Goal: Answer question/provide support: Share knowledge or assist other users

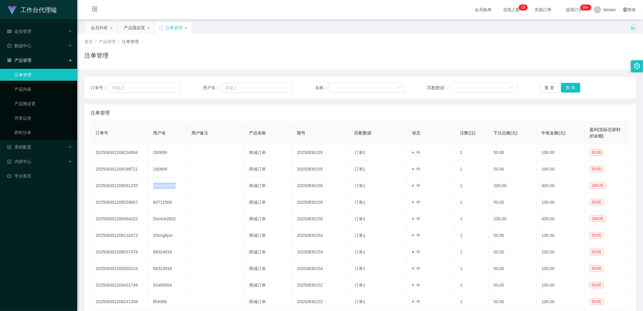
click at [171, 26] on div "注单管理" at bounding box center [174, 27] width 17 height 11
click at [127, 29] on div "产品预设置" at bounding box center [134, 27] width 21 height 11
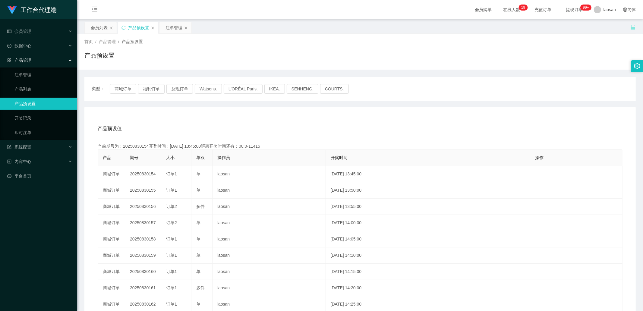
click at [122, 84] on div "类型： 商城订单 福利订单 兑现订单 Watsons. L'ORÉAL Paris. IKEA. [GEOGRAPHIC_DATA]. COURTS." at bounding box center [360, 89] width 552 height 24
click at [121, 89] on button "商城订单" at bounding box center [123, 89] width 27 height 10
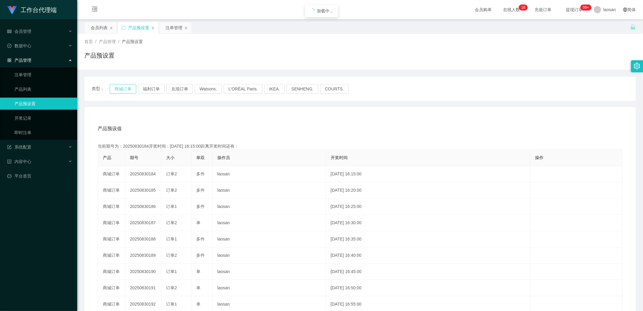
click at [121, 89] on button "商城订单" at bounding box center [123, 89] width 27 height 10
click at [121, 90] on button "商城订单" at bounding box center [123, 89] width 27 height 10
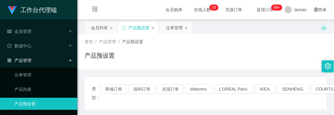
drag, startPoint x: 239, startPoint y: 36, endPoint x: 182, endPoint y: 2, distance: 66.2
click at [238, 36] on div "首页 / 产品管理 / 产品预设置 / 产品预设置" at bounding box center [205, 52] width 256 height 36
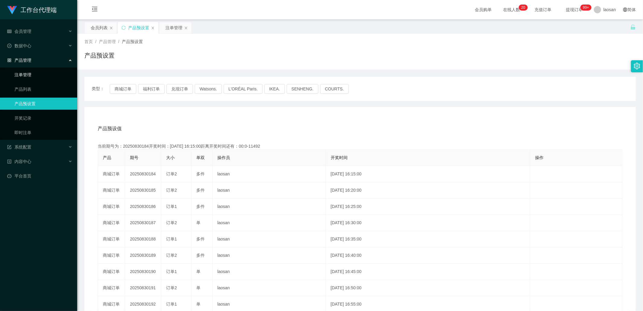
click at [23, 72] on link "注单管理" at bounding box center [43, 75] width 58 height 12
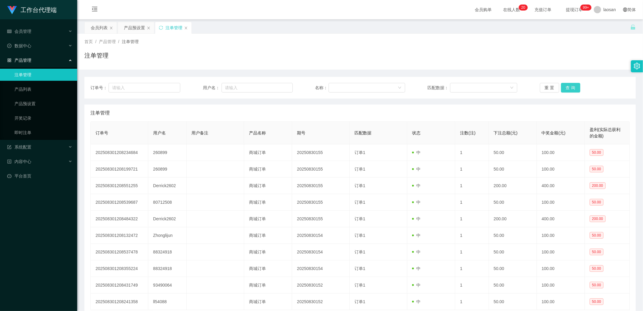
click at [561, 87] on button "查 询" at bounding box center [570, 88] width 19 height 10
click at [561, 87] on div "重 置 查 询" at bounding box center [585, 88] width 90 height 10
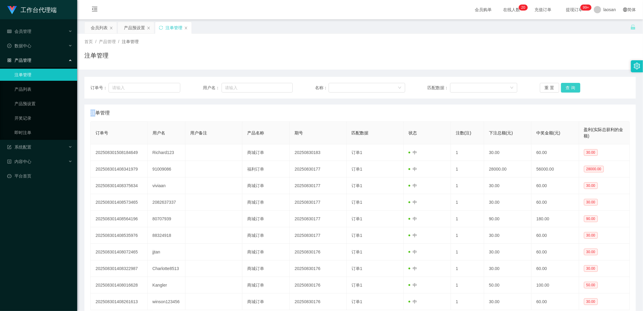
click at [562, 87] on button "查 询" at bounding box center [570, 88] width 19 height 10
click at [562, 87] on div "重 置 查 询" at bounding box center [585, 88] width 90 height 10
click at [563, 87] on button "查 询" at bounding box center [570, 88] width 19 height 10
click at [564, 86] on div "重 置 查 询" at bounding box center [585, 88] width 90 height 10
click at [565, 86] on button "查 询" at bounding box center [570, 88] width 19 height 10
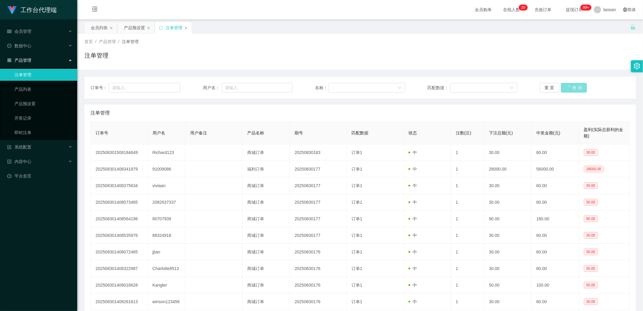
click at [570, 87] on div "重 置 查 询" at bounding box center [585, 88] width 90 height 10
click at [570, 87] on button "查 询" at bounding box center [570, 88] width 19 height 10
click at [570, 87] on div "重 置 查 询" at bounding box center [585, 88] width 90 height 10
click at [570, 87] on button "查 询" at bounding box center [570, 88] width 19 height 10
click at [570, 87] on div "重 置 查 询" at bounding box center [585, 88] width 90 height 10
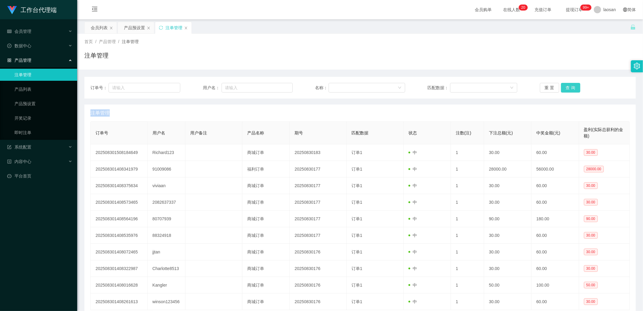
click at [570, 87] on button "查 询" at bounding box center [570, 88] width 19 height 10
click at [570, 87] on div "重 置 查 询" at bounding box center [585, 88] width 90 height 10
click at [570, 87] on button "查 询" at bounding box center [570, 88] width 19 height 10
click at [570, 87] on div "重 置 查 询" at bounding box center [585, 88] width 90 height 10
click at [570, 87] on button "查 询" at bounding box center [570, 88] width 19 height 10
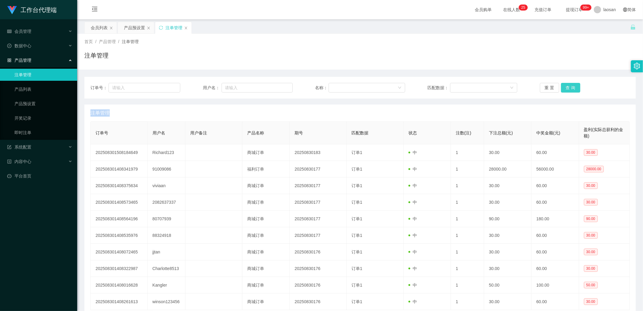
click at [563, 88] on button "查 询" at bounding box center [570, 88] width 19 height 10
click at [563, 88] on button "查 询" at bounding box center [574, 88] width 26 height 10
click at [573, 88] on button "查 询" at bounding box center [570, 88] width 19 height 10
click at [573, 88] on div "重 置 查 询" at bounding box center [585, 88] width 90 height 10
click at [573, 88] on button "查 询" at bounding box center [570, 88] width 19 height 10
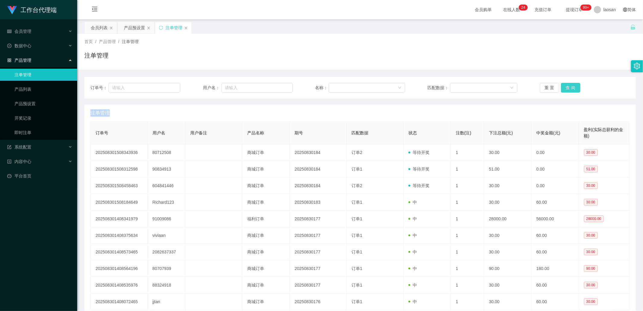
click at [573, 88] on div "重 置 查 询" at bounding box center [585, 88] width 90 height 10
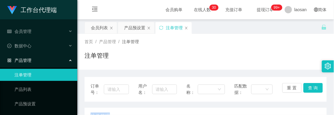
drag, startPoint x: 221, startPoint y: 56, endPoint x: 235, endPoint y: 26, distance: 32.5
click at [222, 55] on div "注单管理" at bounding box center [205, 58] width 242 height 14
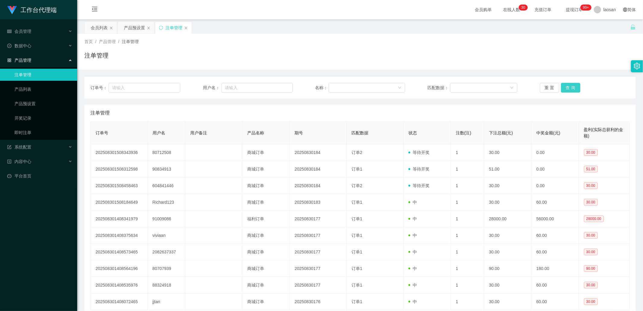
click at [567, 87] on button "查 询" at bounding box center [570, 88] width 19 height 10
click at [567, 87] on div "重 置 查 询" at bounding box center [585, 88] width 90 height 10
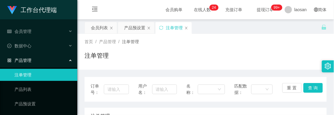
click at [184, 49] on div "首页 / 产品管理 / 注单管理 / 注单管理" at bounding box center [205, 52] width 242 height 26
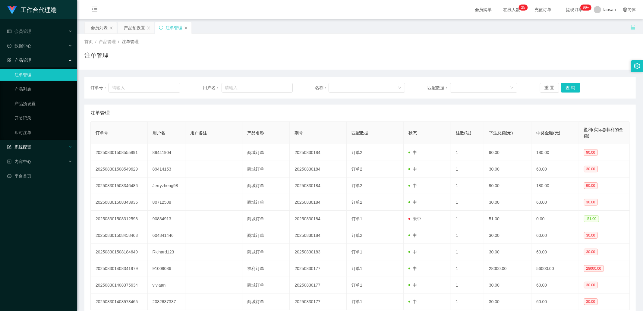
click at [34, 140] on ul "会员管理 数据中心 产品管理 注单管理 产品列表 产品预设置 开奖记录 即时注单 系统配置 内容中心 平台首页" at bounding box center [38, 103] width 77 height 169
click at [34, 144] on div "系统配置" at bounding box center [38, 147] width 77 height 12
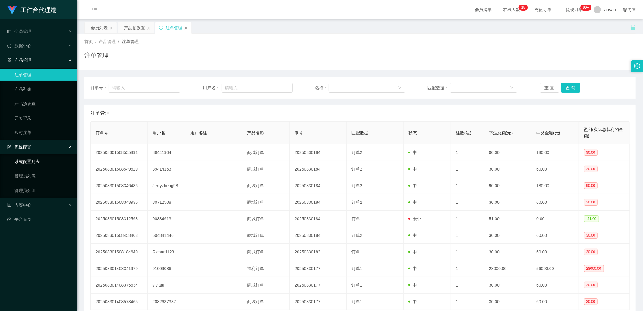
click at [32, 163] on link "系统配置列表" at bounding box center [43, 162] width 58 height 12
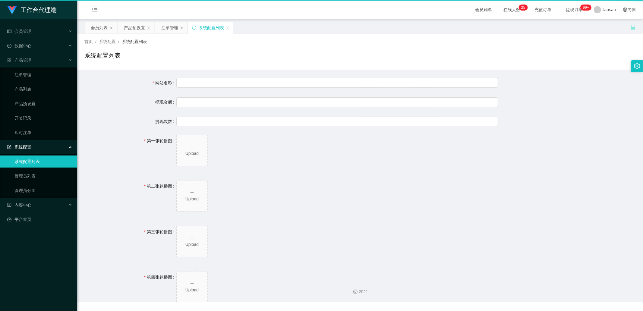
type input "工作台"
type input "40"
type input "1000000"
type input "[URL][DOMAIN_NAME]"
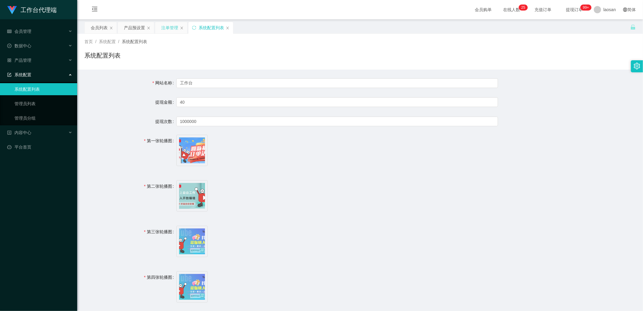
click at [167, 29] on div "注单管理" at bounding box center [169, 27] width 17 height 11
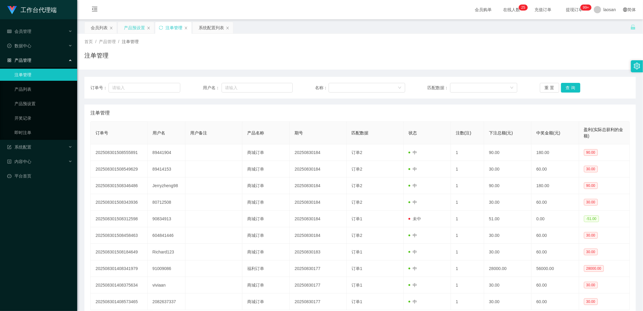
click at [143, 30] on div "产品预设置" at bounding box center [134, 27] width 21 height 11
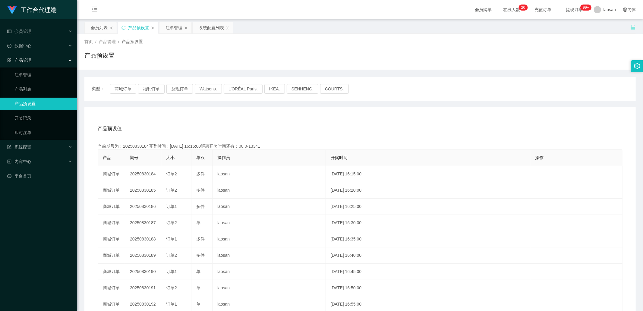
click at [481, 137] on div "产品预设值 添加期号 当前期号为：20250830184开奖时间：[DATE] 16:15:00距离开奖时间还有：00:0-13341 产品 期号 大小 单双…" at bounding box center [360, 234] width 537 height 228
click at [40, 100] on link "产品预设置" at bounding box center [43, 104] width 58 height 12
click at [127, 86] on button "商城订单" at bounding box center [123, 89] width 27 height 10
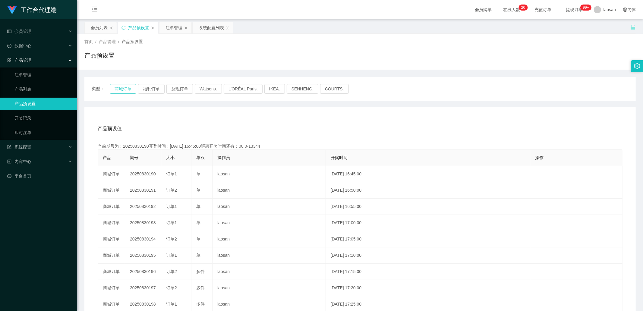
click at [127, 86] on button "商城订单" at bounding box center [123, 89] width 27 height 10
click at [227, 29] on icon "图标: close" at bounding box center [228, 28] width 4 height 4
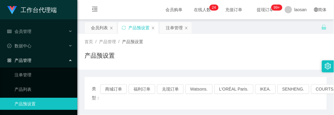
click at [284, 46] on div "首页 / 产品管理 / 产品预设置 / 产品预设置" at bounding box center [205, 52] width 242 height 26
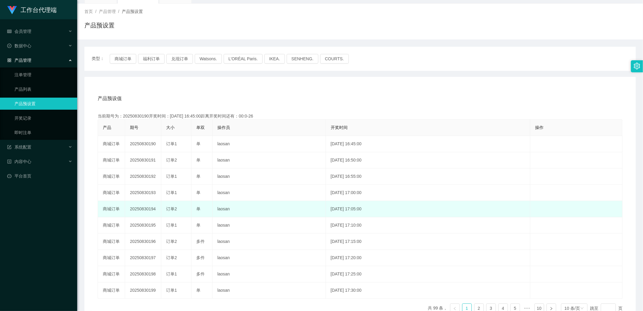
scroll to position [33, 0]
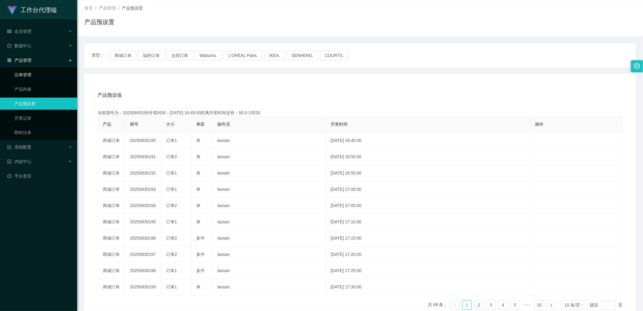
click at [26, 73] on link "注单管理" at bounding box center [43, 75] width 58 height 12
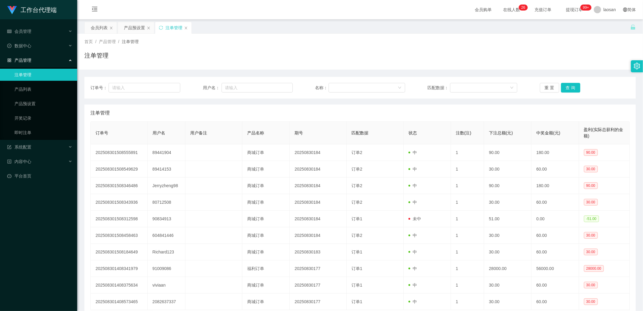
click at [560, 93] on div "订单号： 用户名： 名称： 匹配数据： 重 置 查 询" at bounding box center [360, 88] width 552 height 22
click at [563, 90] on button "查 询" at bounding box center [570, 88] width 19 height 10
click at [563, 90] on div "重 置 查 询" at bounding box center [585, 88] width 90 height 10
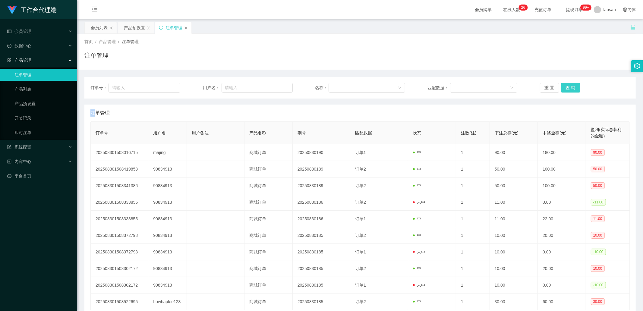
click at [563, 90] on button "查 询" at bounding box center [570, 88] width 19 height 10
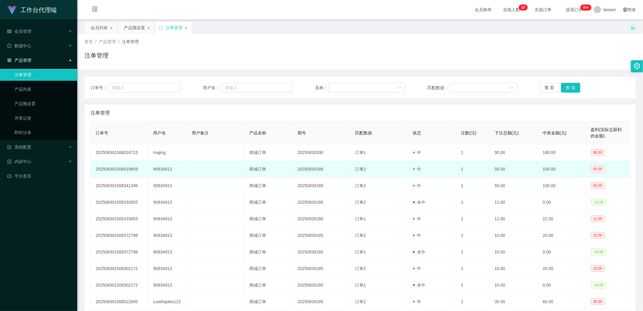
click at [166, 166] on td "90834913" at bounding box center [167, 169] width 39 height 17
click at [166, 167] on td "90834913" at bounding box center [167, 169] width 39 height 17
click at [162, 170] on td "90834913" at bounding box center [167, 169] width 39 height 17
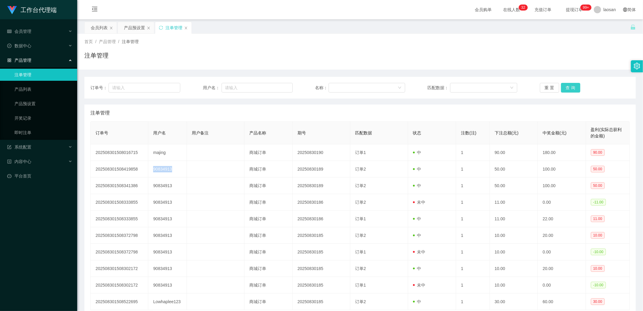
click at [568, 91] on button "查 询" at bounding box center [570, 88] width 19 height 10
click at [568, 91] on div "重 置 查 询" at bounding box center [585, 88] width 90 height 10
click at [568, 91] on button "查 询" at bounding box center [570, 88] width 19 height 10
click at [568, 91] on div "重 置 查 询" at bounding box center [585, 88] width 90 height 10
click at [575, 86] on button "查 询" at bounding box center [570, 88] width 19 height 10
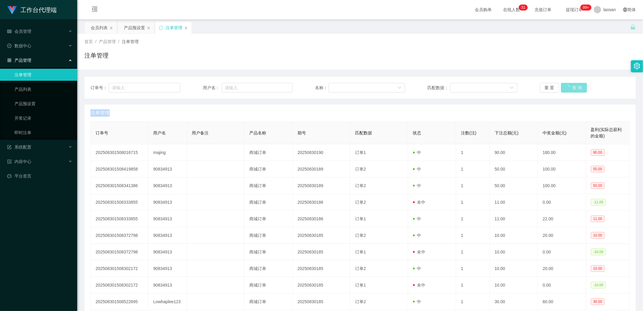
click at [575, 86] on div "重 置 查 询" at bounding box center [585, 88] width 90 height 10
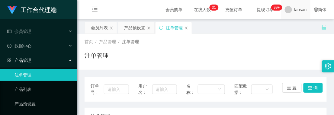
drag, startPoint x: 282, startPoint y: 38, endPoint x: 293, endPoint y: 18, distance: 22.8
click at [283, 39] on div "首页 / 产品管理 / 注单管理 /" at bounding box center [205, 42] width 242 height 6
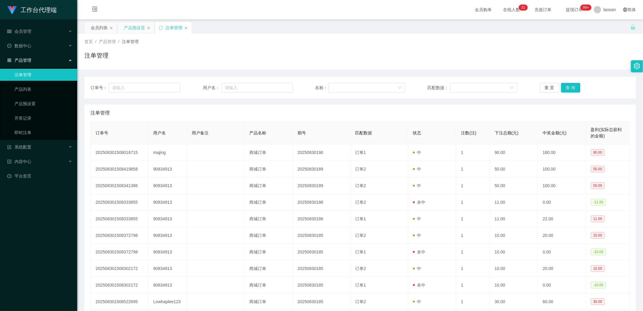
click at [140, 27] on div "产品预设置" at bounding box center [134, 27] width 21 height 11
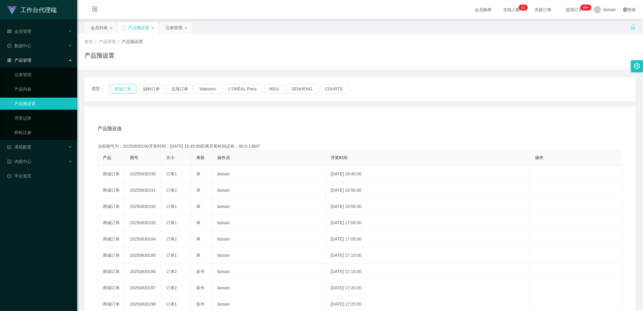
click at [125, 86] on button "商城订单" at bounding box center [123, 89] width 27 height 10
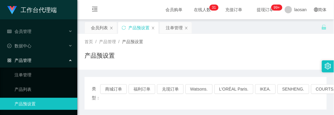
drag, startPoint x: 224, startPoint y: 52, endPoint x: 246, endPoint y: 16, distance: 42.3
click at [224, 52] on div "产品预设置" at bounding box center [205, 58] width 242 height 14
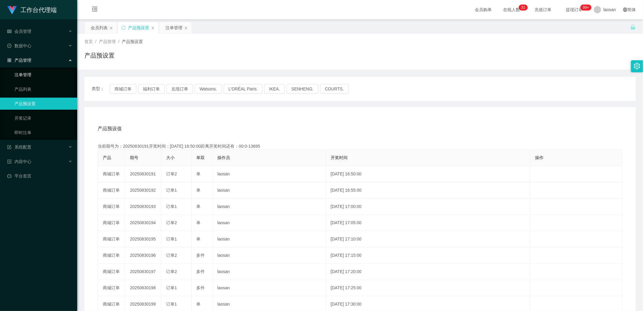
click at [45, 76] on link "注单管理" at bounding box center [43, 75] width 58 height 12
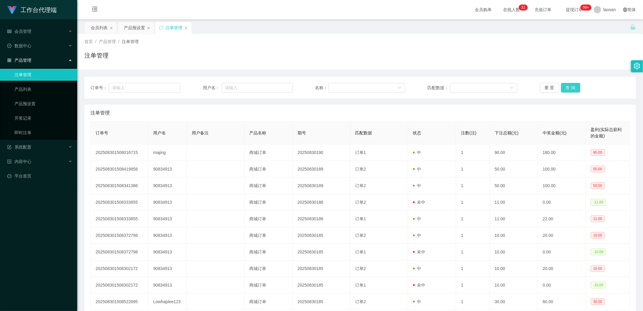
click at [566, 89] on button "查 询" at bounding box center [570, 88] width 19 height 10
click at [566, 89] on div "重 置 查 询" at bounding box center [585, 88] width 90 height 10
click at [566, 89] on button "查 询" at bounding box center [570, 88] width 19 height 10
click at [566, 89] on div "重 置 查 询" at bounding box center [585, 88] width 90 height 10
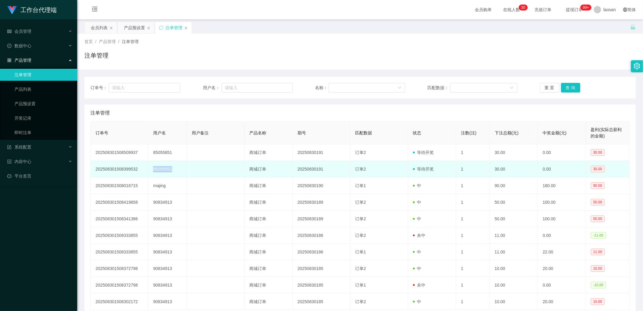
drag, startPoint x: 176, startPoint y: 168, endPoint x: 149, endPoint y: 169, distance: 26.9
click at [149, 169] on td "85055851" at bounding box center [167, 169] width 39 height 17
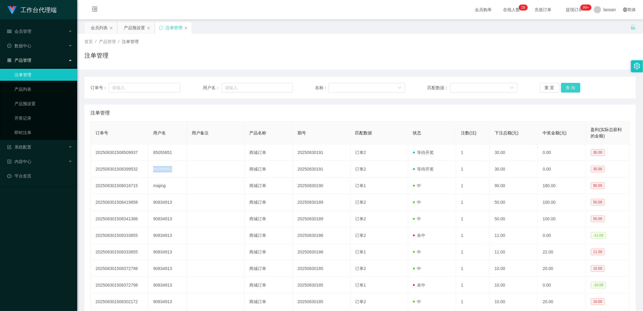
click at [573, 88] on button "查 询" at bounding box center [570, 88] width 19 height 10
click at [573, 88] on div "重 置 查 询" at bounding box center [585, 88] width 90 height 10
click at [573, 88] on button "查 询" at bounding box center [570, 88] width 19 height 10
click at [573, 88] on div "重 置 查 询" at bounding box center [585, 88] width 90 height 10
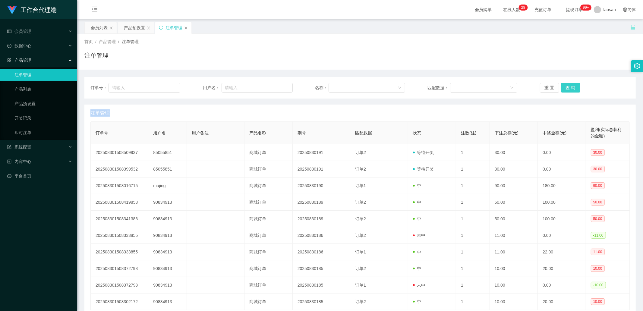
click at [573, 88] on button "查 询" at bounding box center [570, 88] width 19 height 10
click at [573, 88] on div "重 置 查 询" at bounding box center [585, 88] width 90 height 10
click at [573, 88] on button "查 询" at bounding box center [570, 88] width 19 height 10
click at [573, 88] on div "重 置 查 询" at bounding box center [585, 88] width 90 height 10
click at [572, 88] on button "查 询" at bounding box center [570, 88] width 19 height 10
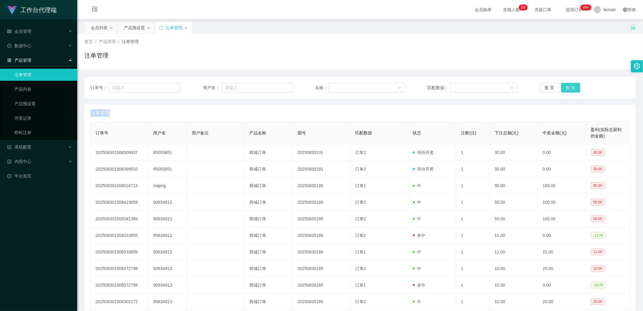
click at [572, 88] on div "重 置 查 询" at bounding box center [585, 88] width 90 height 10
click at [572, 88] on button "查 询" at bounding box center [570, 88] width 19 height 10
click at [572, 88] on div "重 置 查 询" at bounding box center [585, 88] width 90 height 10
click at [572, 88] on button "查 询" at bounding box center [570, 88] width 19 height 10
click at [572, 88] on div "重 置 查 询" at bounding box center [585, 88] width 90 height 10
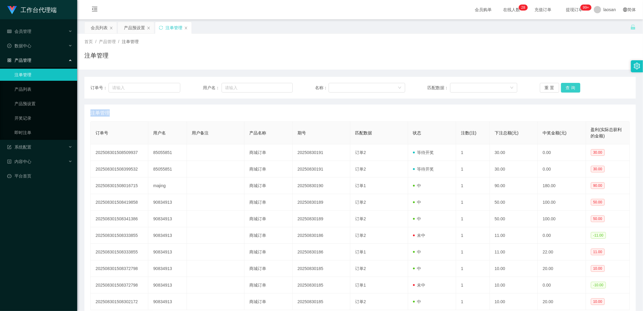
click at [572, 88] on button "查 询" at bounding box center [570, 88] width 19 height 10
click at [572, 88] on div "重 置 查 询" at bounding box center [585, 88] width 90 height 10
click at [572, 88] on button "查 询" at bounding box center [570, 88] width 19 height 10
click at [572, 88] on div "重 置 查 询" at bounding box center [585, 88] width 90 height 10
click at [572, 88] on button "查 询" at bounding box center [570, 88] width 19 height 10
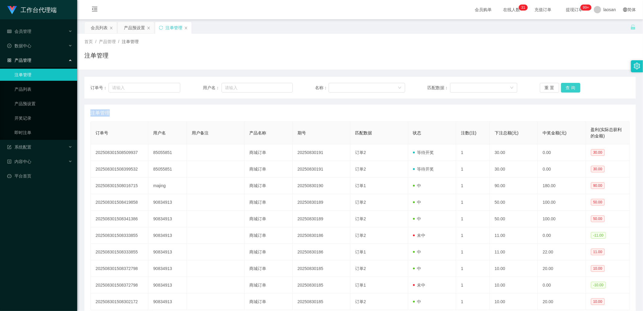
click at [572, 88] on div "重 置 查 询" at bounding box center [585, 88] width 90 height 10
click at [572, 88] on button "查 询" at bounding box center [570, 88] width 19 height 10
click at [572, 88] on div "重 置 查 询" at bounding box center [585, 88] width 90 height 10
click at [572, 88] on button "查 询" at bounding box center [570, 88] width 19 height 10
click at [572, 88] on div "重 置 查 询" at bounding box center [585, 88] width 90 height 10
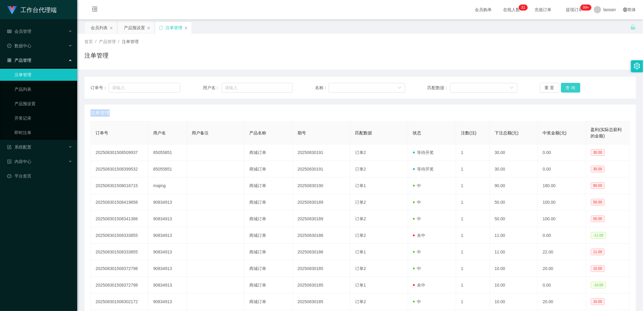
click at [572, 88] on button "查 询" at bounding box center [570, 88] width 19 height 10
click at [572, 88] on div "重 置 查 询" at bounding box center [585, 88] width 90 height 10
click at [572, 88] on button "查 询" at bounding box center [570, 88] width 19 height 10
click at [572, 88] on div "重 置 查 询" at bounding box center [585, 88] width 90 height 10
click at [572, 88] on button "查 询" at bounding box center [570, 88] width 19 height 10
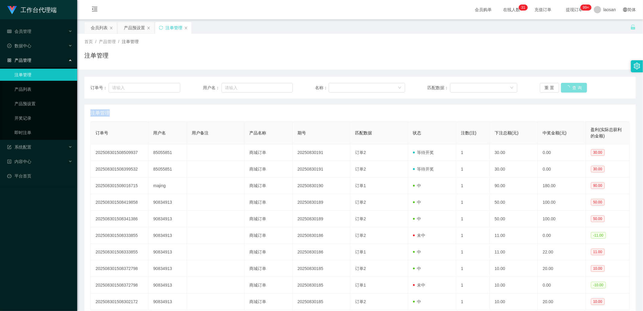
click at [572, 88] on div "重 置 查 询" at bounding box center [585, 88] width 90 height 10
click at [572, 88] on button "查 询" at bounding box center [574, 88] width 26 height 10
click at [572, 88] on div "重 置 查 询" at bounding box center [585, 88] width 90 height 10
click at [572, 88] on button "查 询" at bounding box center [570, 88] width 19 height 10
click at [572, 88] on div "重 置 查 询" at bounding box center [585, 88] width 90 height 10
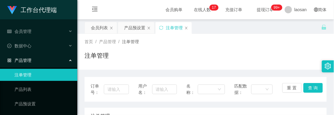
click at [223, 54] on div "注单管理" at bounding box center [205, 58] width 242 height 14
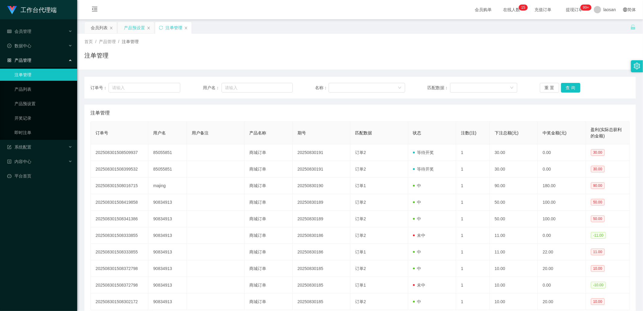
click at [132, 30] on div "产品预设置" at bounding box center [134, 27] width 21 height 11
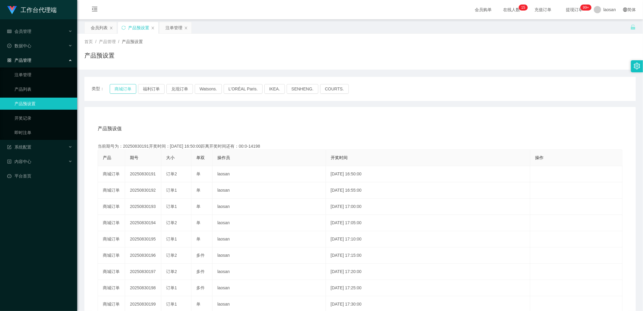
click at [129, 88] on button "商城订单" at bounding box center [123, 89] width 27 height 10
drag, startPoint x: 166, startPoint y: 28, endPoint x: 177, endPoint y: 58, distance: 32.0
click at [166, 28] on div "注单管理" at bounding box center [174, 27] width 17 height 11
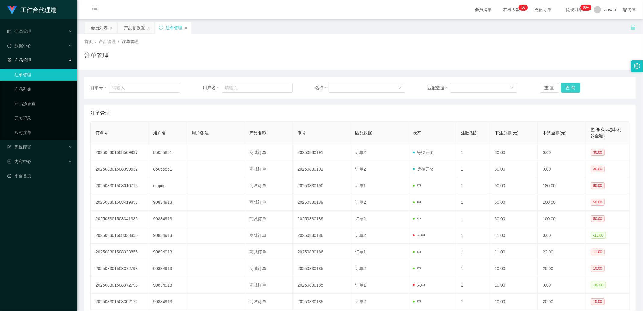
click at [569, 85] on button "查 询" at bounding box center [570, 88] width 19 height 10
click at [569, 85] on div "重 置 查 询" at bounding box center [585, 88] width 90 height 10
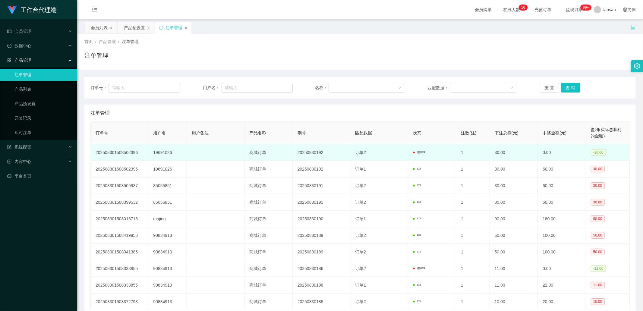
click at [169, 155] on td "19691026" at bounding box center [167, 152] width 39 height 17
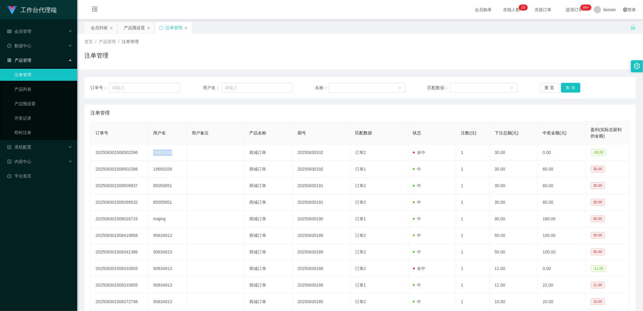
copy td "19691026"
click at [97, 31] on div "会员列表" at bounding box center [99, 27] width 17 height 11
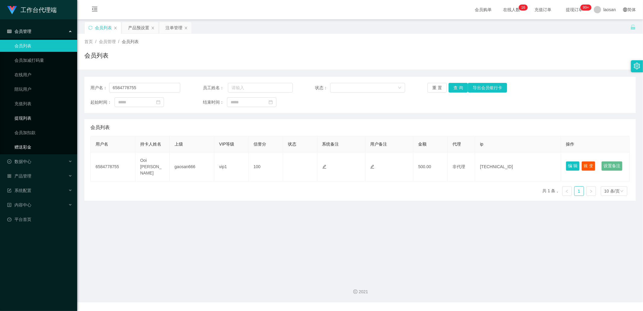
drag, startPoint x: 37, startPoint y: 142, endPoint x: 75, endPoint y: 121, distance: 43.2
click at [37, 143] on link "赠送彩金" at bounding box center [43, 147] width 58 height 12
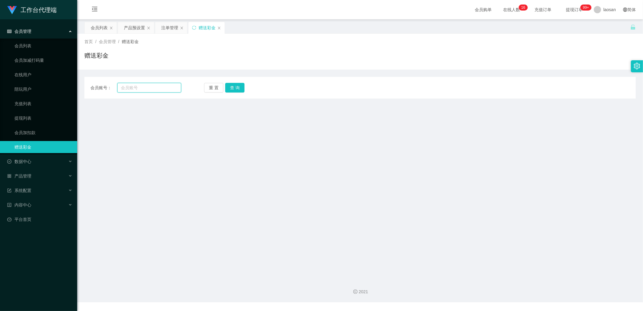
drag, startPoint x: 143, startPoint y: 89, endPoint x: 148, endPoint y: 89, distance: 4.8
click at [143, 89] on input "text" at bounding box center [149, 88] width 64 height 10
paste input "19691026"
type input "19691026"
click at [239, 89] on button "查 询" at bounding box center [234, 88] width 19 height 10
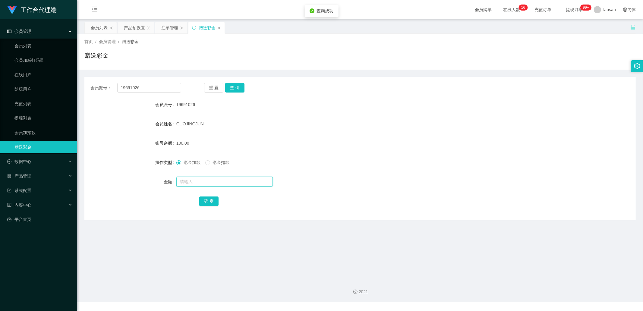
click at [196, 183] on input "text" at bounding box center [224, 182] width 97 height 10
type input "30"
click at [208, 198] on button "确 定" at bounding box center [208, 202] width 19 height 10
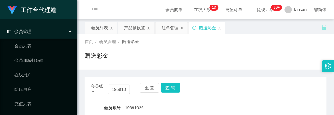
drag, startPoint x: 158, startPoint y: 51, endPoint x: 130, endPoint y: 13, distance: 47.7
click at [158, 51] on div "赠送彩金" at bounding box center [205, 58] width 242 height 14
drag, startPoint x: 208, startPoint y: 50, endPoint x: 223, endPoint y: 27, distance: 28.2
click at [208, 51] on div "首页 / 会员管理 / 赠送彩金 / 赠送彩金" at bounding box center [205, 52] width 242 height 26
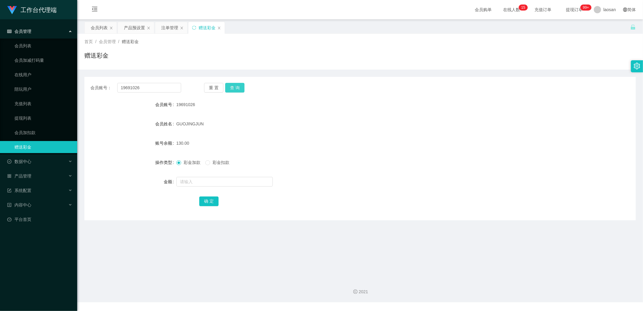
click at [236, 88] on button "查 询" at bounding box center [234, 88] width 19 height 10
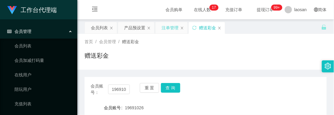
drag, startPoint x: 233, startPoint y: 58, endPoint x: 181, endPoint y: 32, distance: 57.9
click at [233, 58] on div "赠送彩金" at bounding box center [205, 58] width 242 height 14
